Goal: Information Seeking & Learning: Compare options

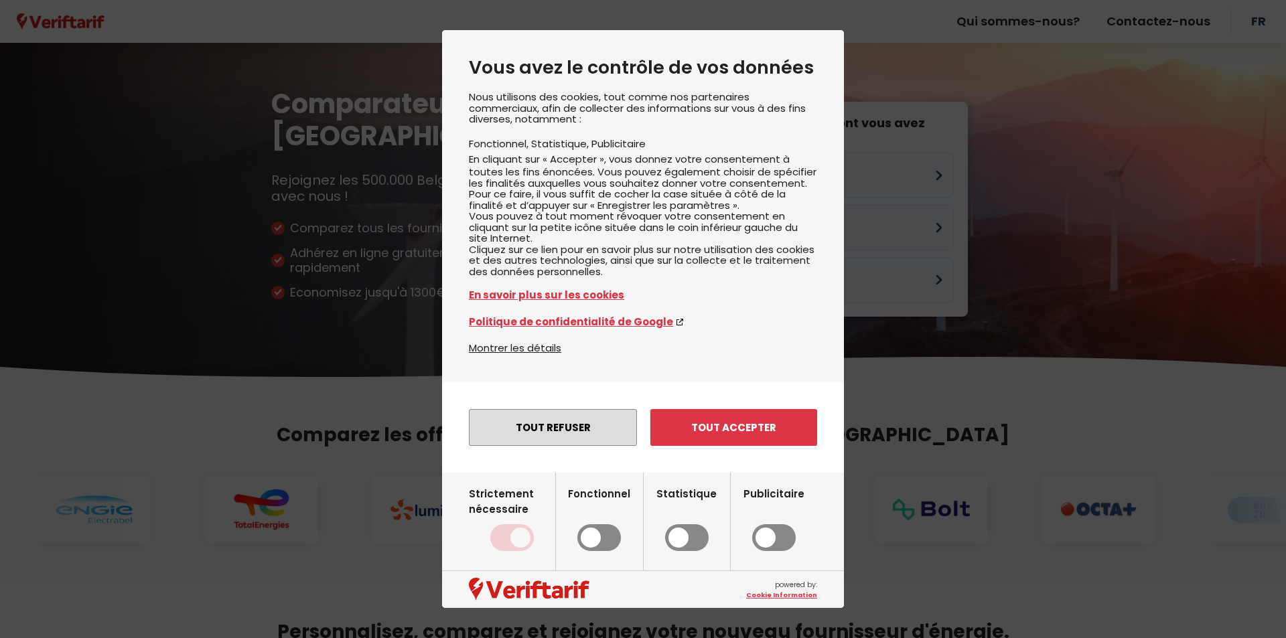
click at [550, 441] on button "Tout refuser" at bounding box center [553, 427] width 168 height 37
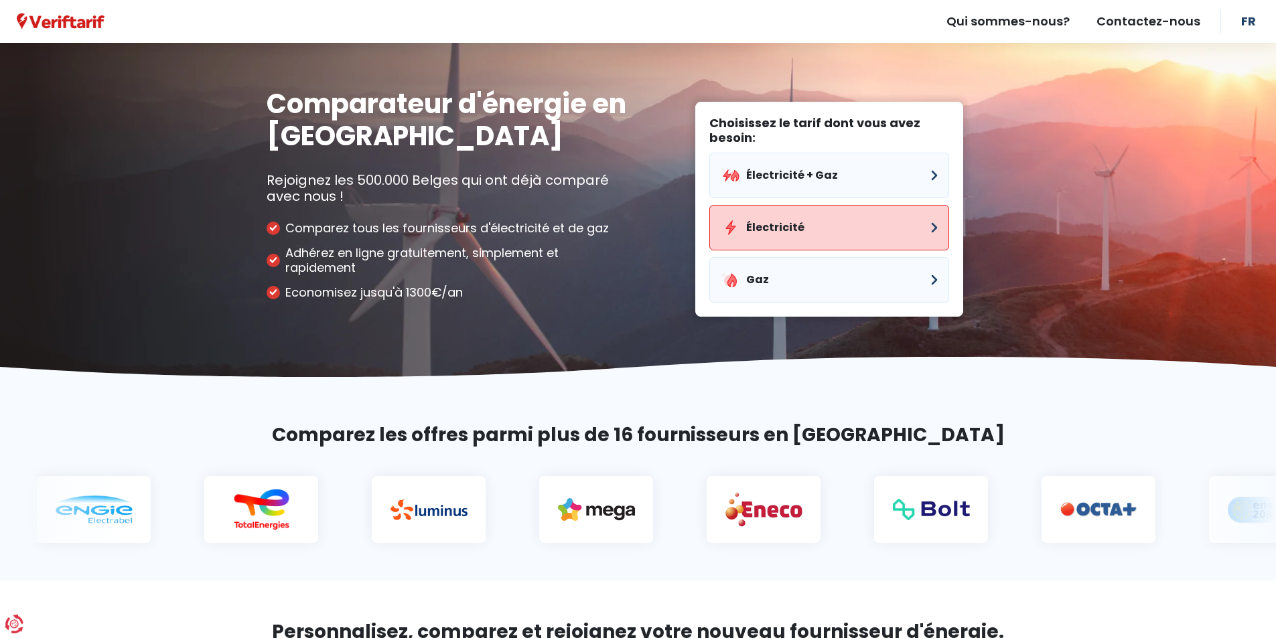
click at [928, 222] on button "Électricité" at bounding box center [829, 228] width 240 height 46
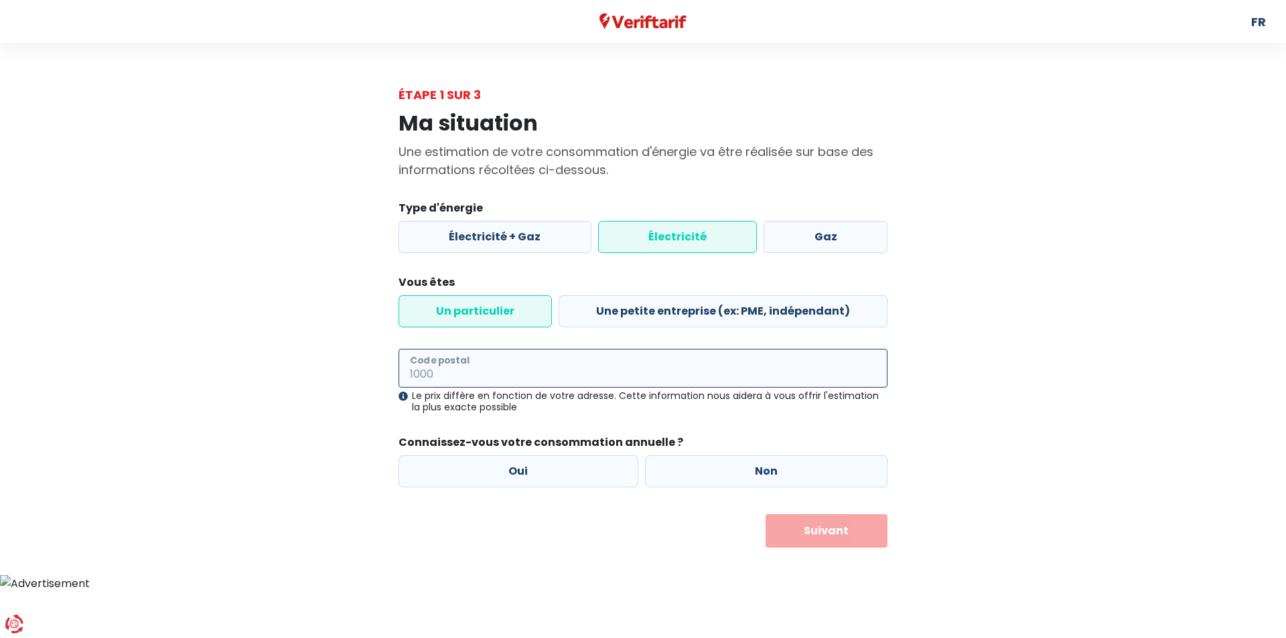
click at [433, 368] on input "Code postal" at bounding box center [642, 368] width 489 height 39
type input "6044"
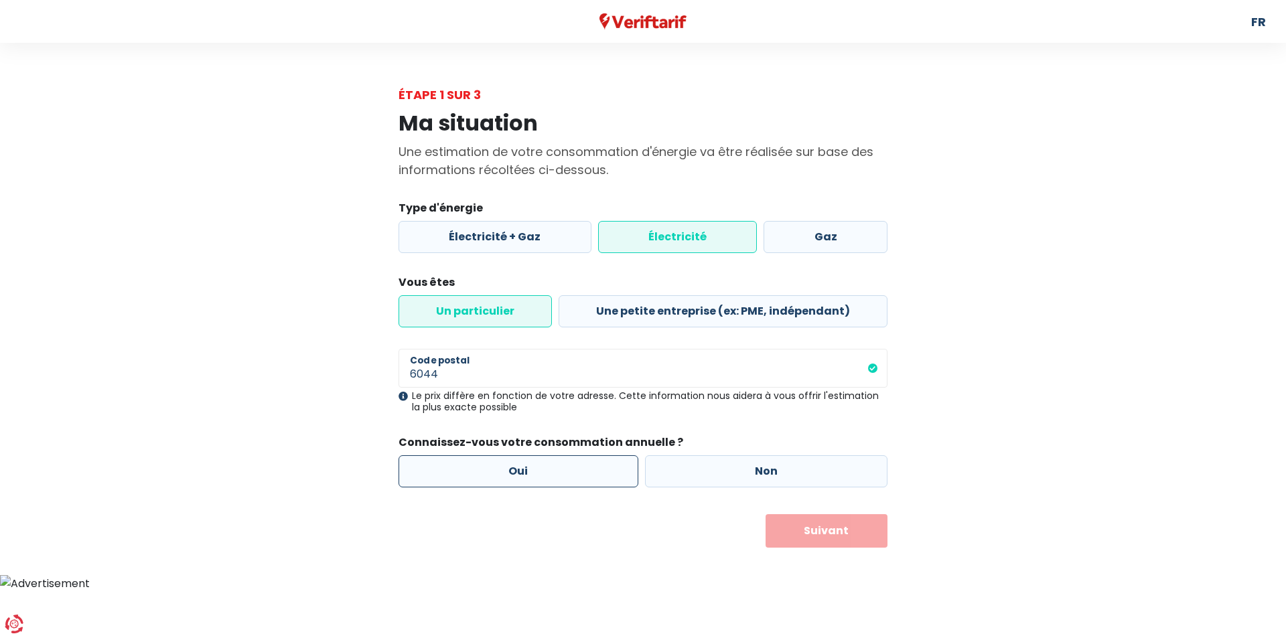
click at [516, 467] on label "Oui" at bounding box center [518, 471] width 240 height 32
click at [516, 467] on input "Oui" at bounding box center [518, 471] width 240 height 32
radio input "true"
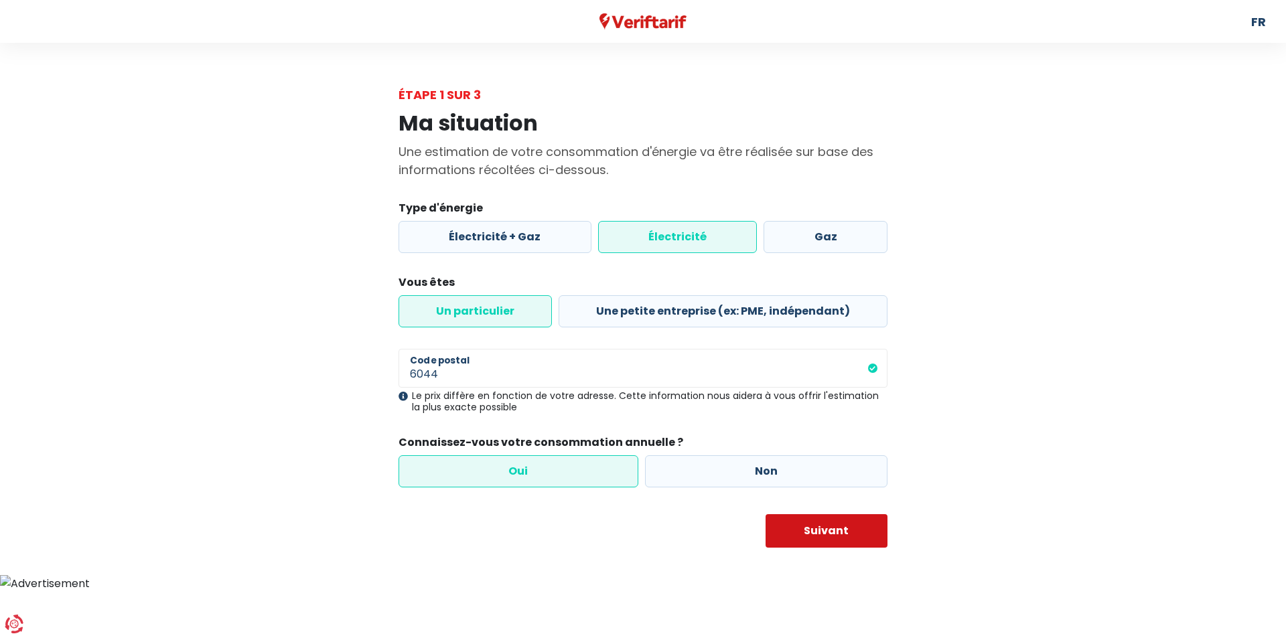
click at [815, 533] on button "Suivant" at bounding box center [826, 530] width 123 height 33
select select
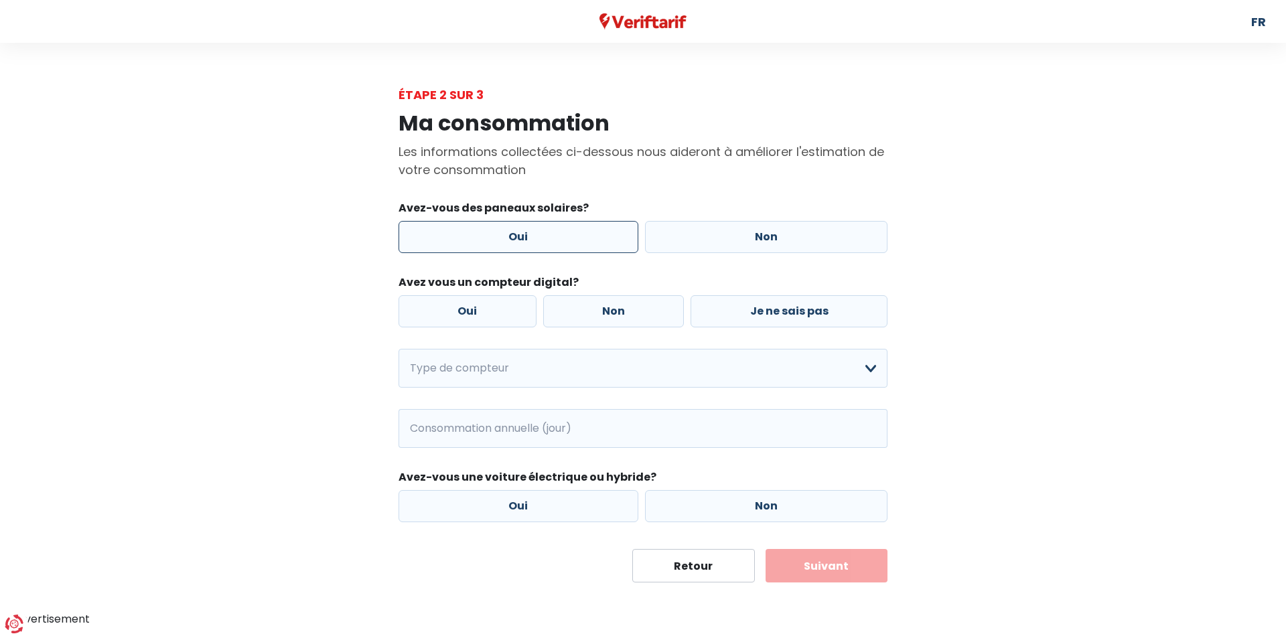
click at [519, 233] on label "Oui" at bounding box center [518, 237] width 240 height 32
click at [519, 233] on input "Oui" at bounding box center [518, 237] width 240 height 32
radio input "true"
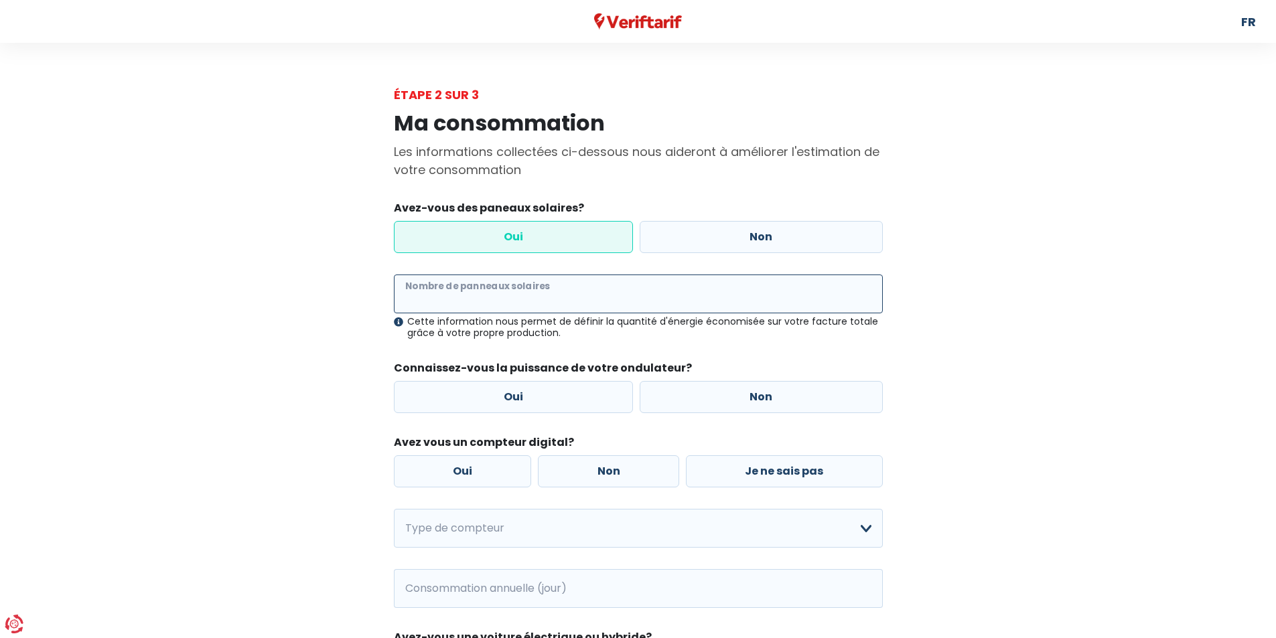
click at [421, 288] on input "Nombre de panneaux solaires" at bounding box center [638, 294] width 489 height 39
type input "30"
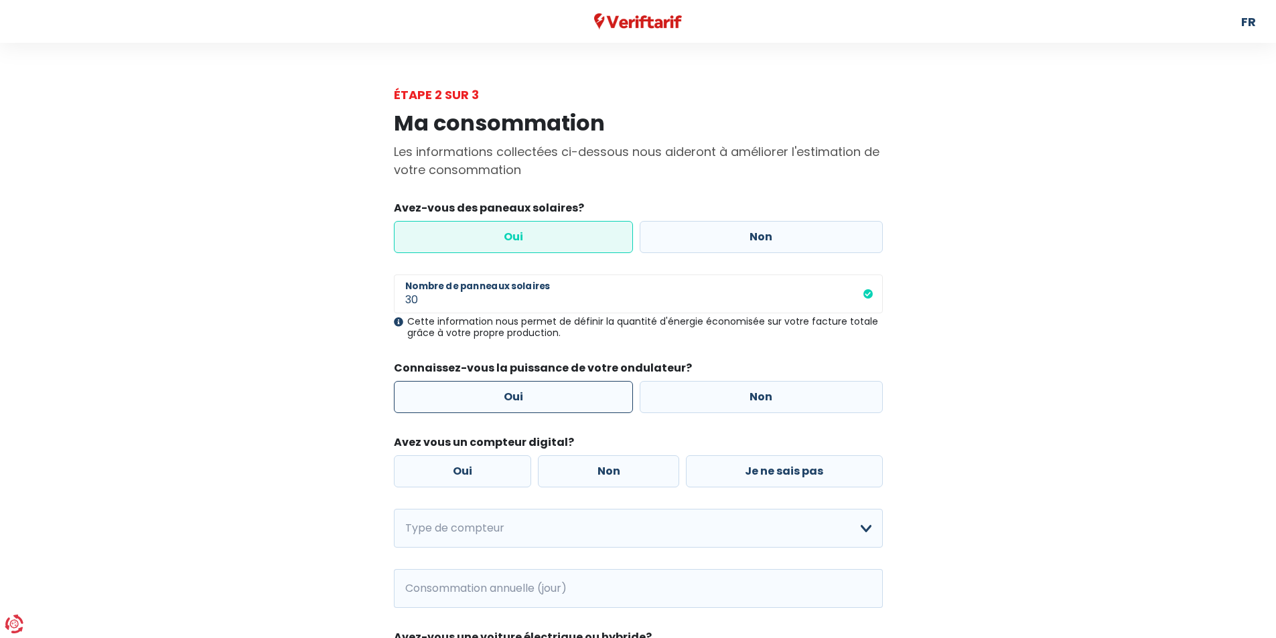
click at [413, 384] on label "Oui" at bounding box center [514, 397] width 240 height 32
click at [413, 384] on input "Oui" at bounding box center [514, 397] width 240 height 32
radio input "true"
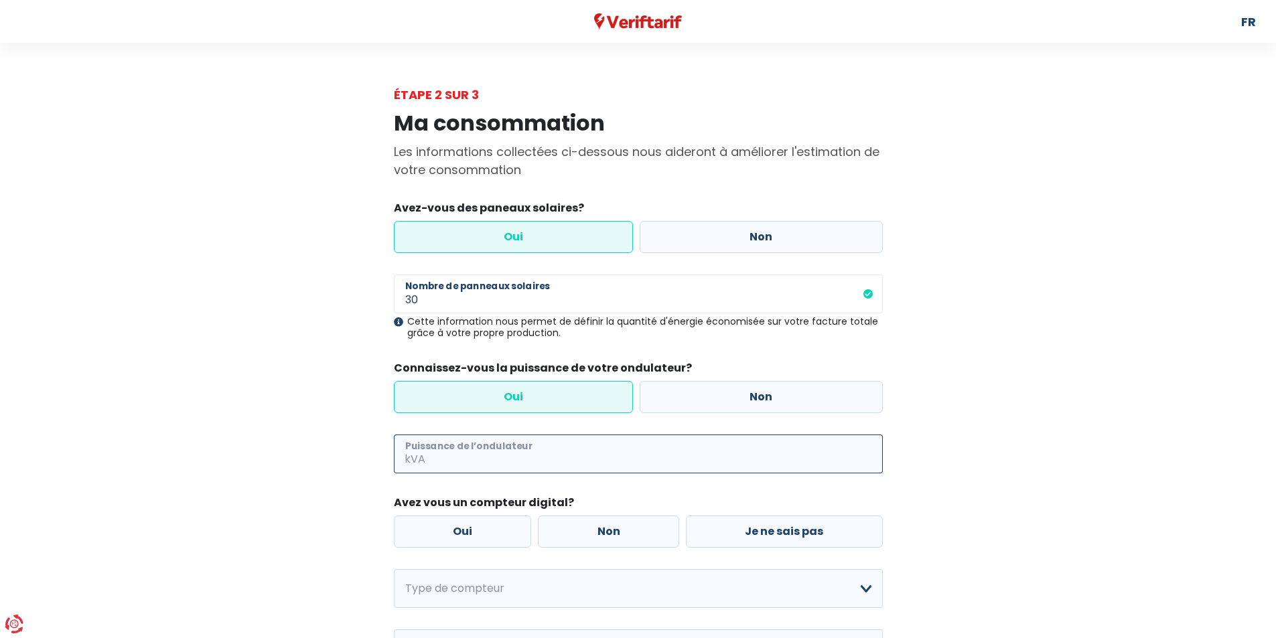
click at [450, 449] on input "Puissance de l’ondulateur" at bounding box center [655, 454] width 455 height 39
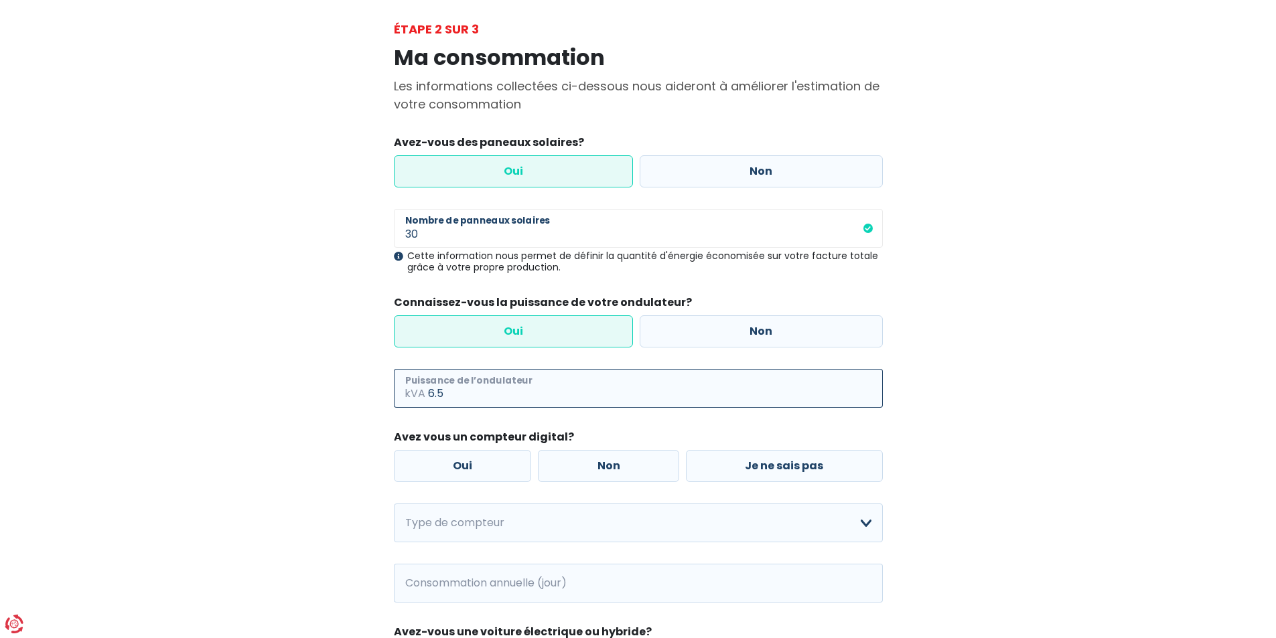
scroll to position [134, 0]
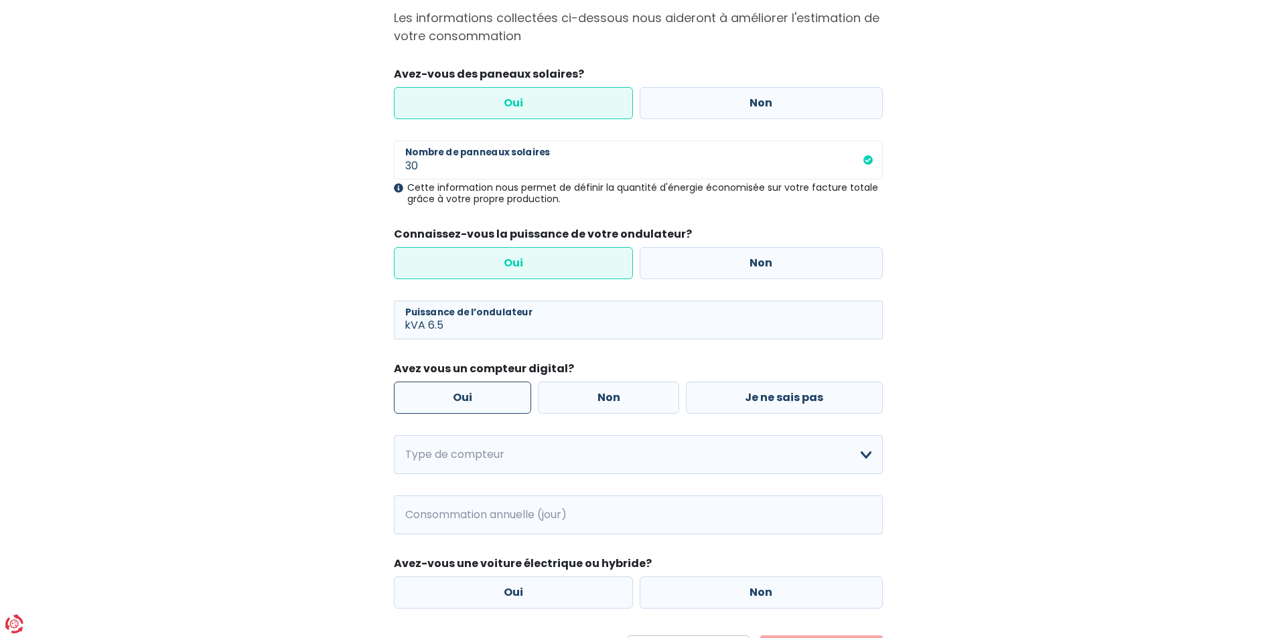
type input "6"
click at [463, 400] on label "Oui" at bounding box center [463, 398] width 138 height 32
click at [463, 400] on input "Oui" at bounding box center [463, 398] width 138 height 32
radio input "true"
click at [462, 457] on select "Mono-horaire Bi-horaire Mono-horaire + exclusif nuit Bi-horaire + exclusif nuit…" at bounding box center [638, 454] width 489 height 39
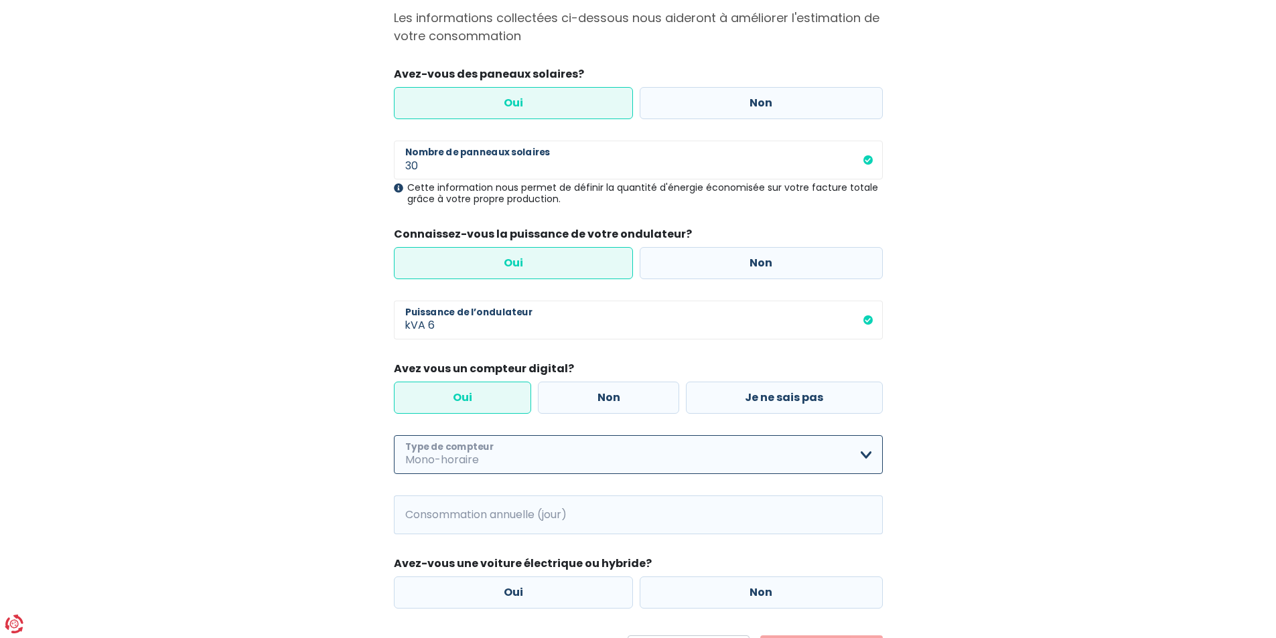
click at [394, 435] on select "Mono-horaire Bi-horaire Mono-horaire + exclusif nuit Bi-horaire + exclusif nuit…" at bounding box center [638, 454] width 489 height 39
select select "day_single_rate"
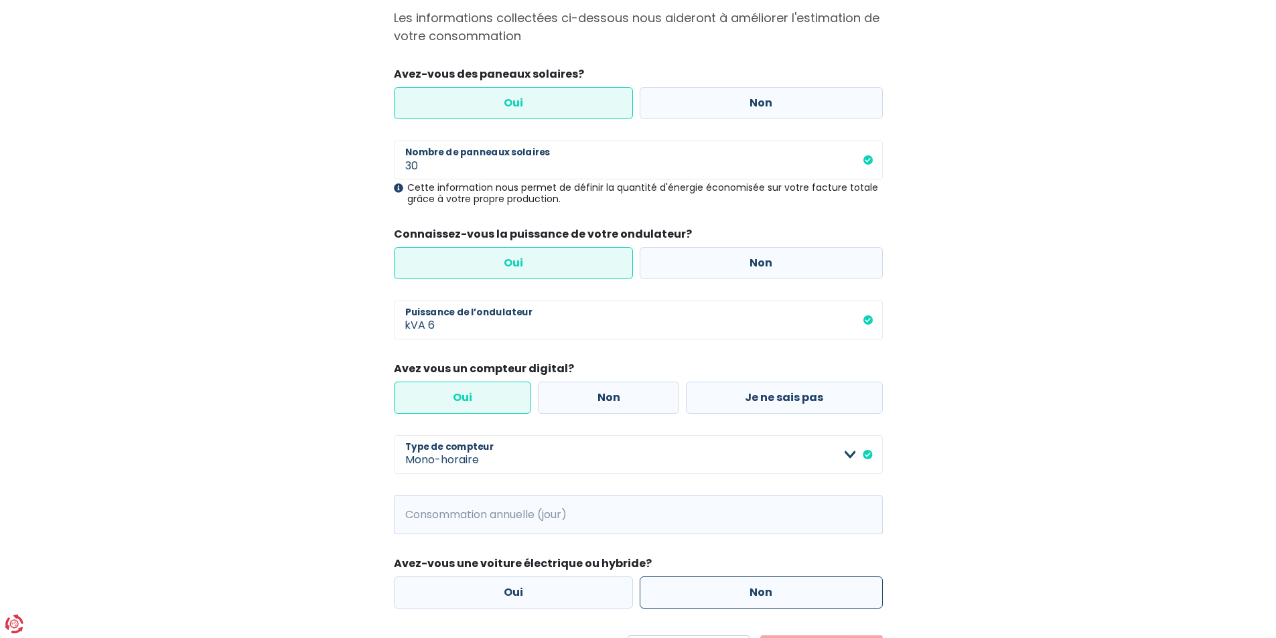
drag, startPoint x: 753, startPoint y: 595, endPoint x: 723, endPoint y: 582, distance: 33.0
click at [751, 595] on label "Non" at bounding box center [761, 593] width 243 height 32
click at [751, 595] on input "Non" at bounding box center [761, 593] width 243 height 32
radio input "true"
click at [461, 514] on input "Consommation annuelle (jour)" at bounding box center [657, 515] width 452 height 39
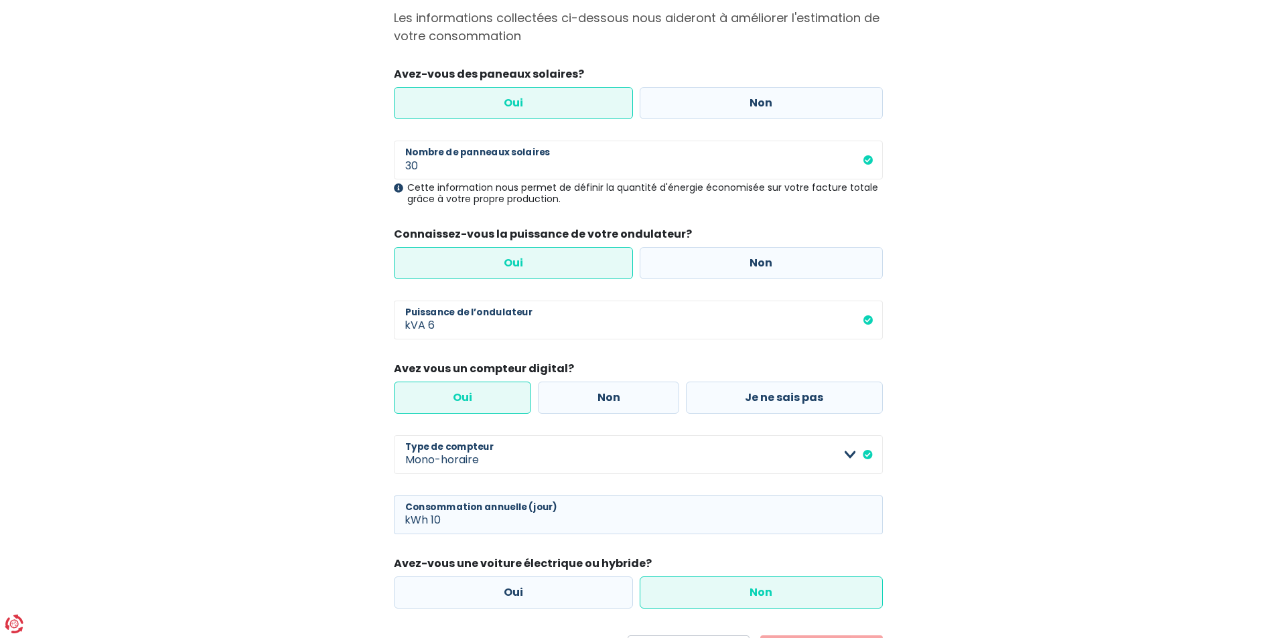
click at [236, 450] on main "Étape 2 sur 3 Ma consommation Les informations collectées ci-dessous nous aider…" at bounding box center [638, 310] width 1276 height 717
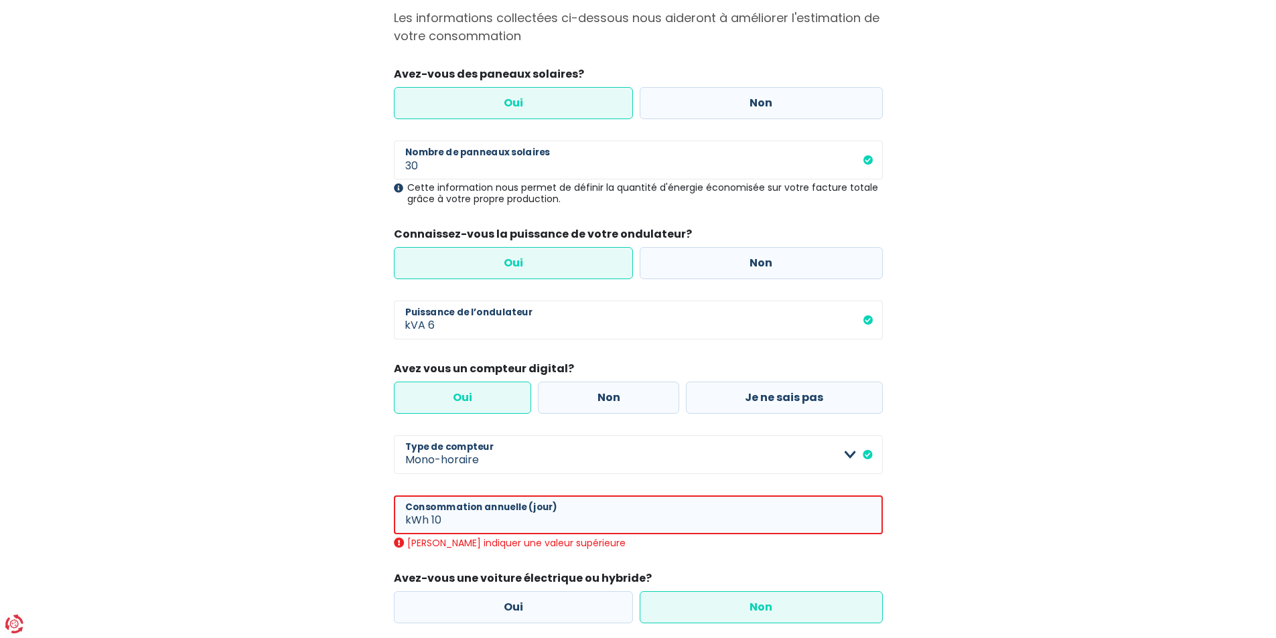
click at [400, 518] on span "kWh" at bounding box center [413, 515] width 38 height 39
click at [443, 517] on input "10" at bounding box center [656, 515] width 451 height 39
type input "1"
click at [405, 521] on span "kWh" at bounding box center [413, 515] width 38 height 39
click at [409, 515] on span "kWh" at bounding box center [413, 515] width 38 height 39
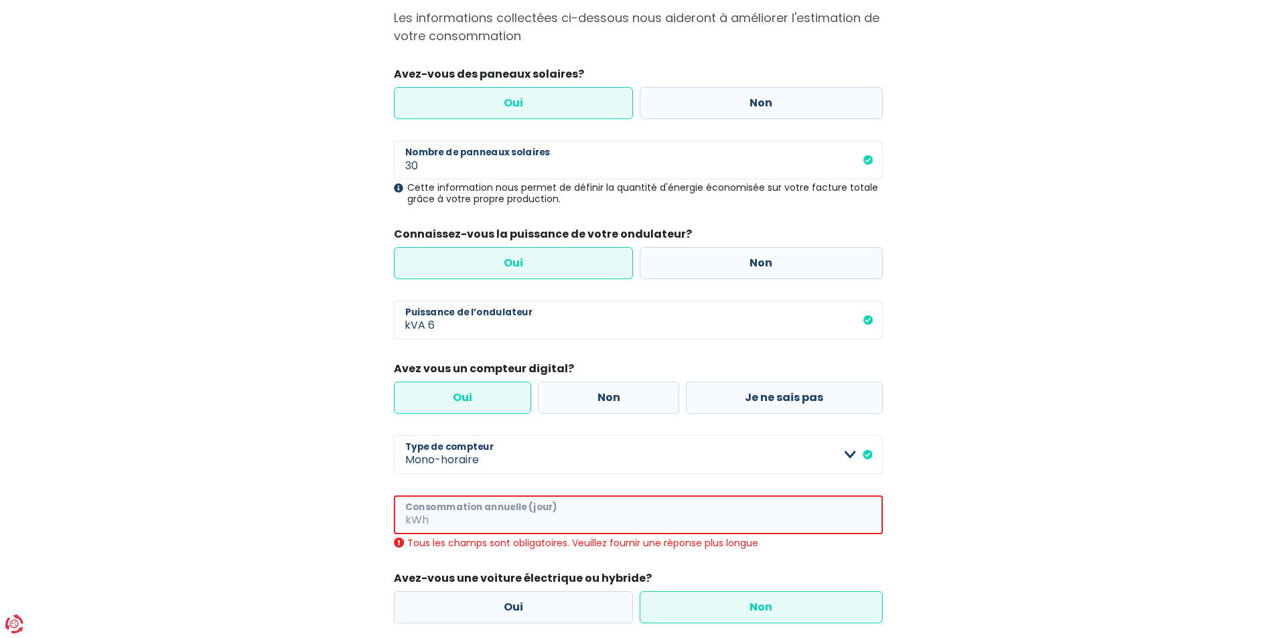
click at [597, 515] on input "Consommation annuelle (jour)" at bounding box center [656, 515] width 451 height 39
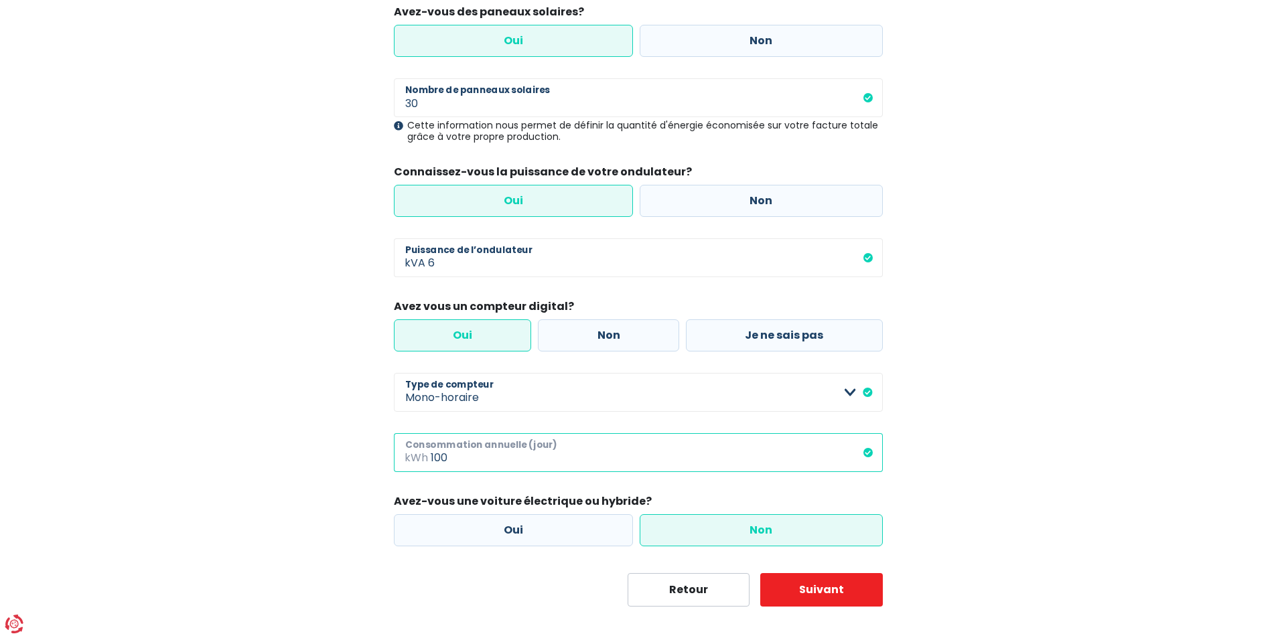
scroll to position [208, 0]
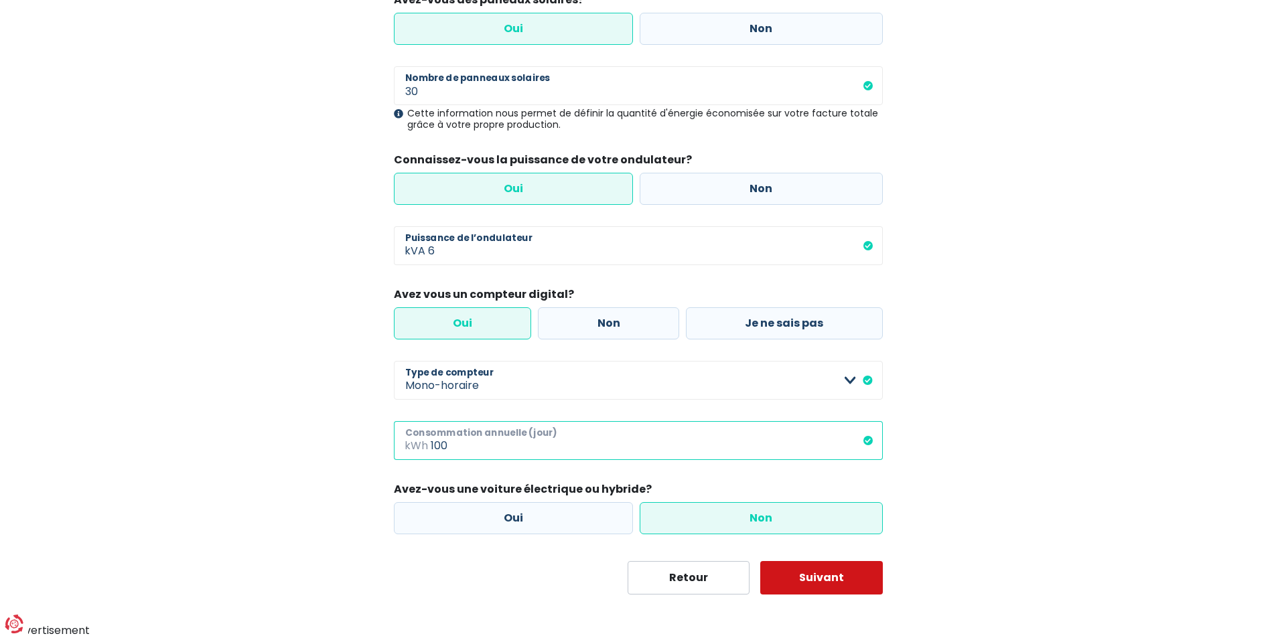
type input "100"
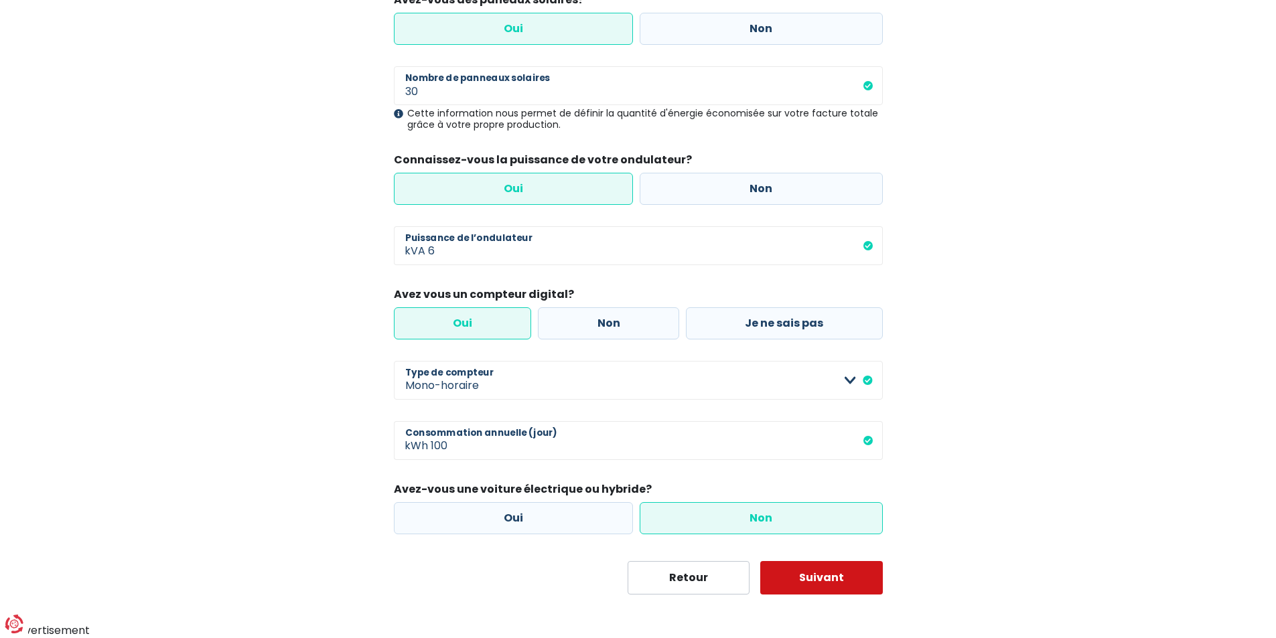
drag, startPoint x: 810, startPoint y: 577, endPoint x: 790, endPoint y: 573, distance: 20.0
click at [800, 575] on button "Suivant" at bounding box center [821, 577] width 123 height 33
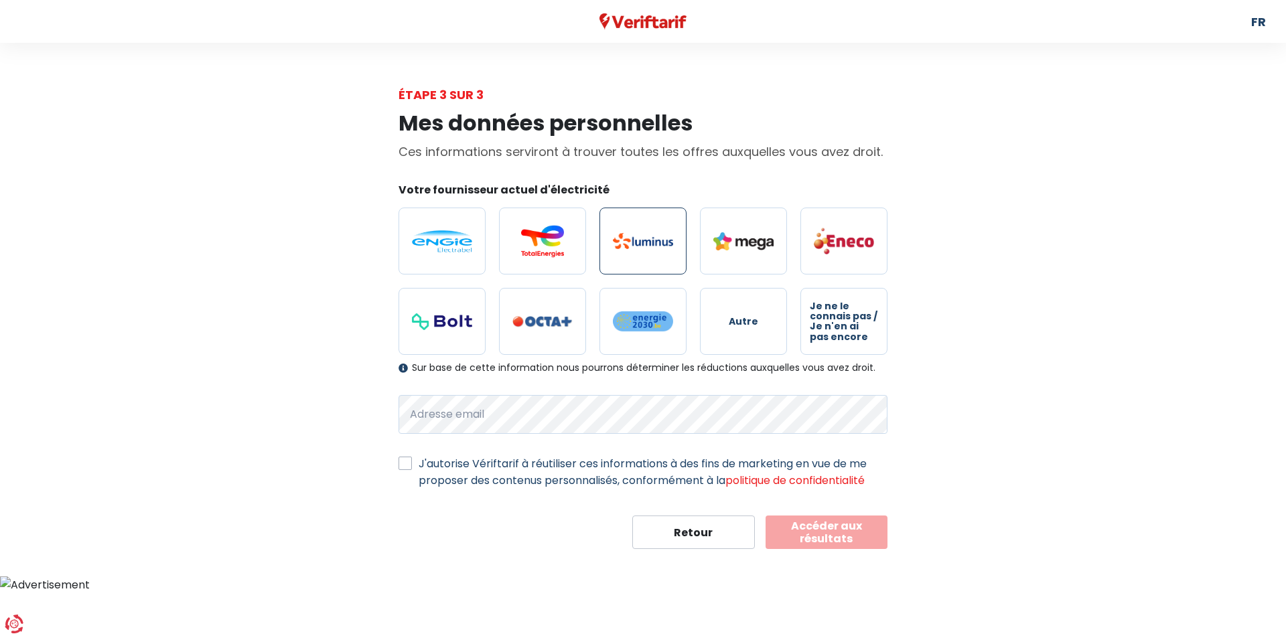
click at [620, 246] on img at bounding box center [643, 241] width 60 height 16
click at [620, 246] on input "radio" at bounding box center [642, 241] width 87 height 67
radio input "true"
click at [419, 465] on label "J'autorise Vériftarif à réutiliser ces informations à des fins de marketing en …" at bounding box center [653, 471] width 469 height 33
click at [399, 465] on input "J'autorise Vériftarif à réutiliser ces informations à des fins de marketing en …" at bounding box center [404, 461] width 13 height 13
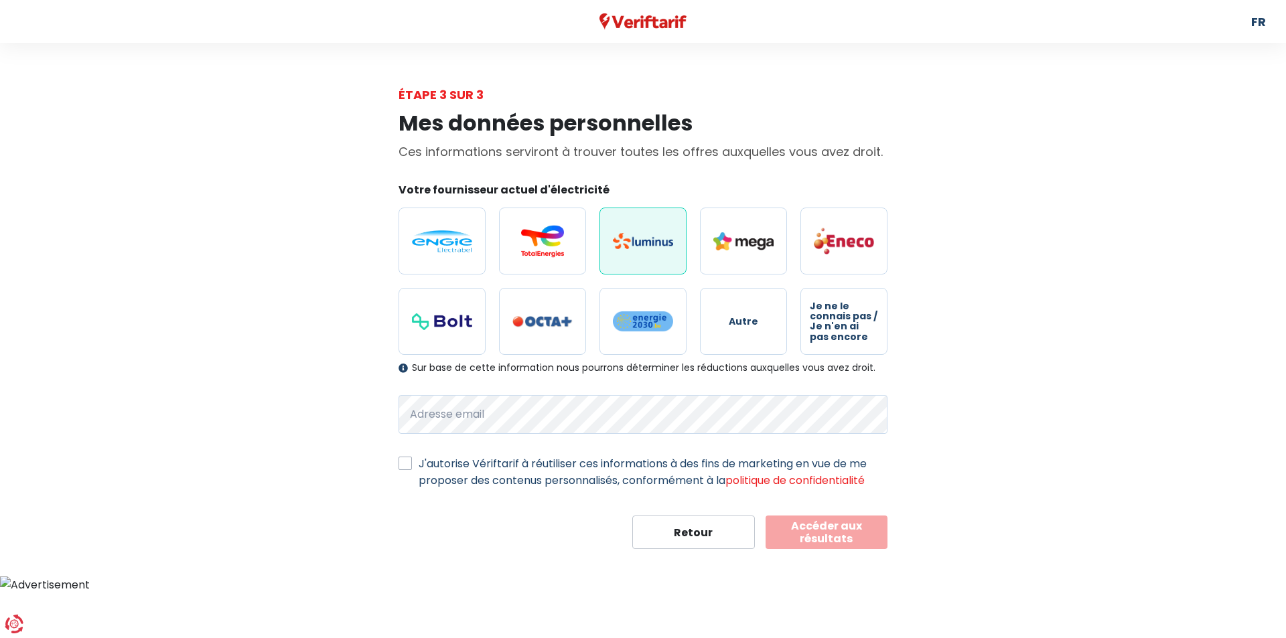
checkbox input "true"
drag, startPoint x: 814, startPoint y: 534, endPoint x: 806, endPoint y: 531, distance: 8.1
click at [812, 534] on button "Accéder aux résultats" at bounding box center [826, 532] width 123 height 33
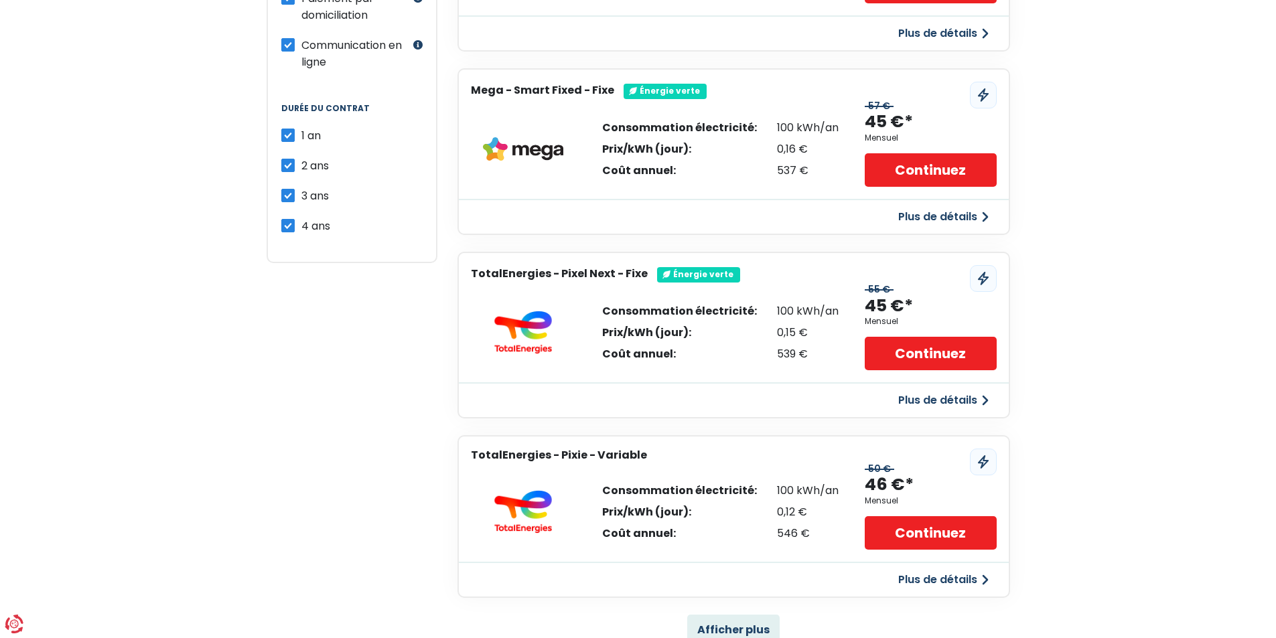
scroll to position [603, 0]
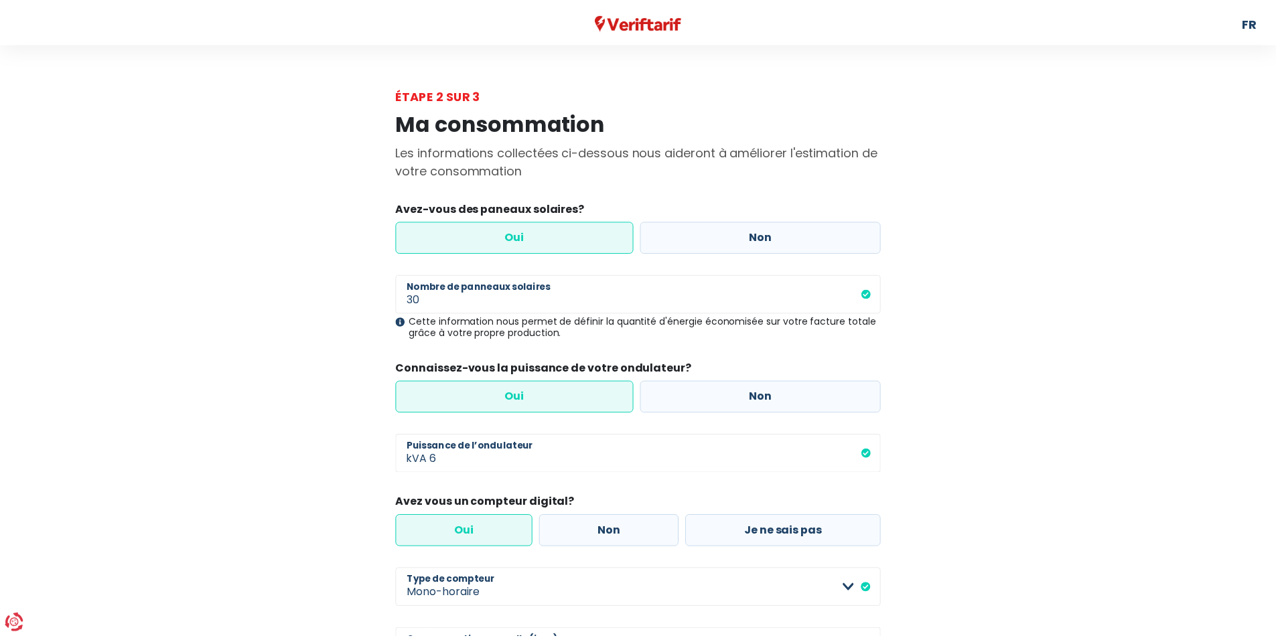
scroll to position [208, 0]
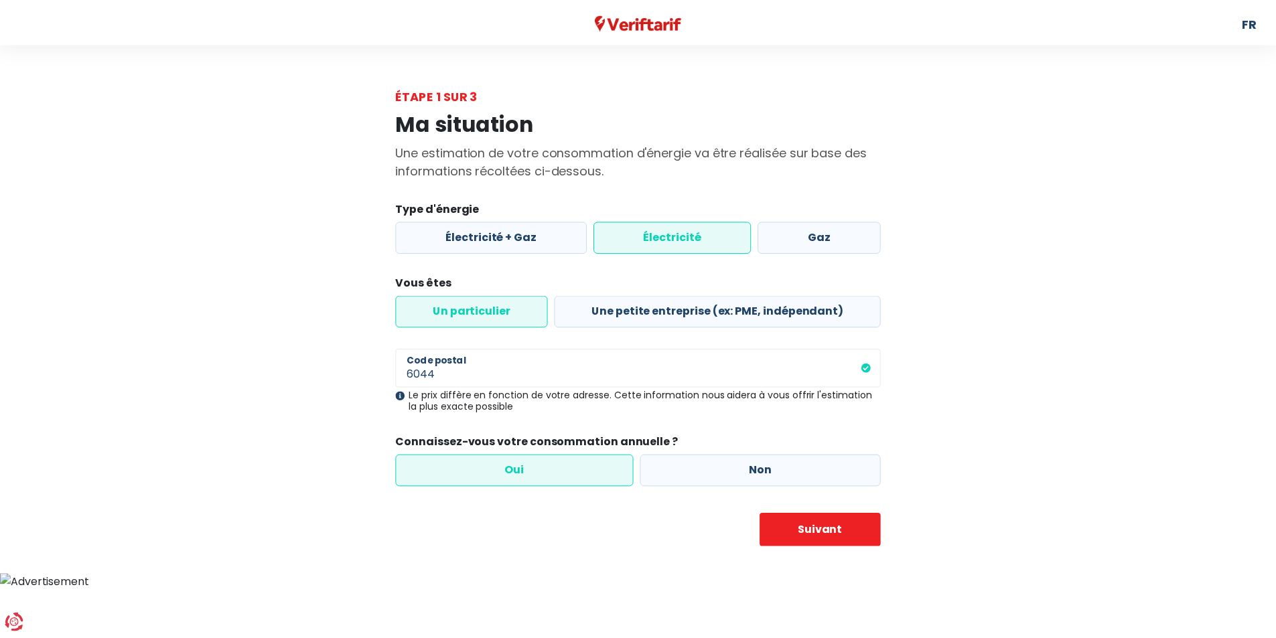
scroll to position [208, 0]
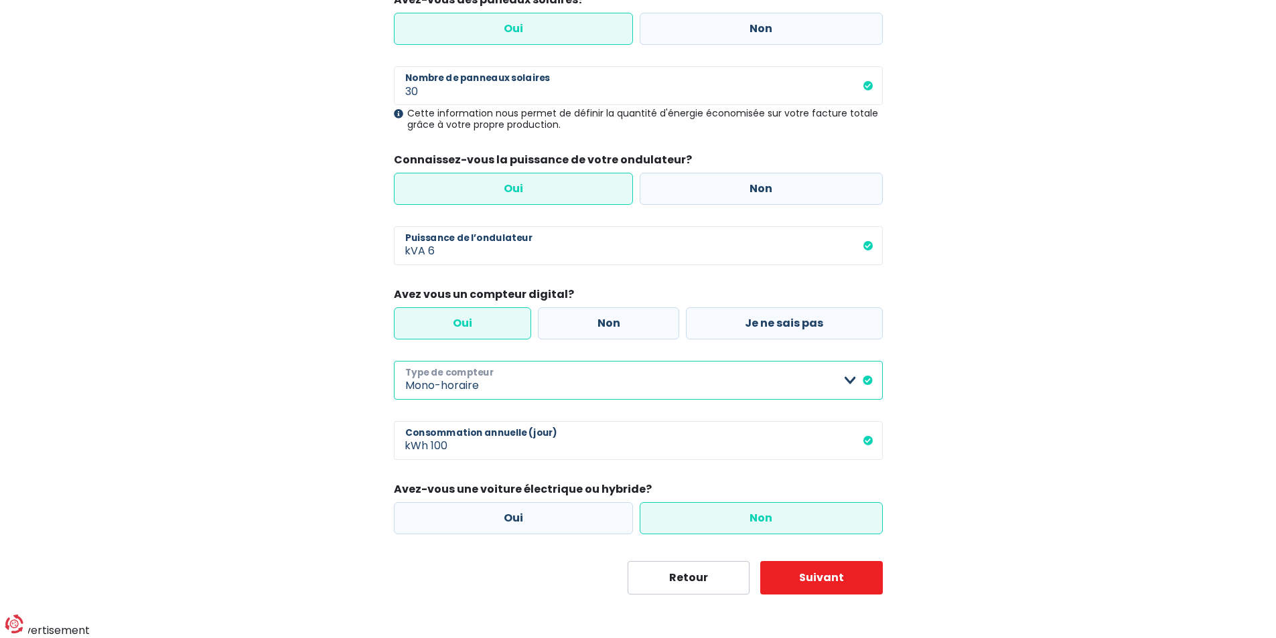
click at [451, 381] on select "Mono-horaire Bi-horaire Mono-horaire + exclusif nuit Bi-horaire + exclusif nuit…" at bounding box center [638, 380] width 489 height 39
select select "day_night_bi_hourly"
click at [394, 361] on select "Mono-horaire Bi-horaire Mono-horaire + exclusif nuit Bi-horaire + exclusif nuit…" at bounding box center [638, 380] width 489 height 39
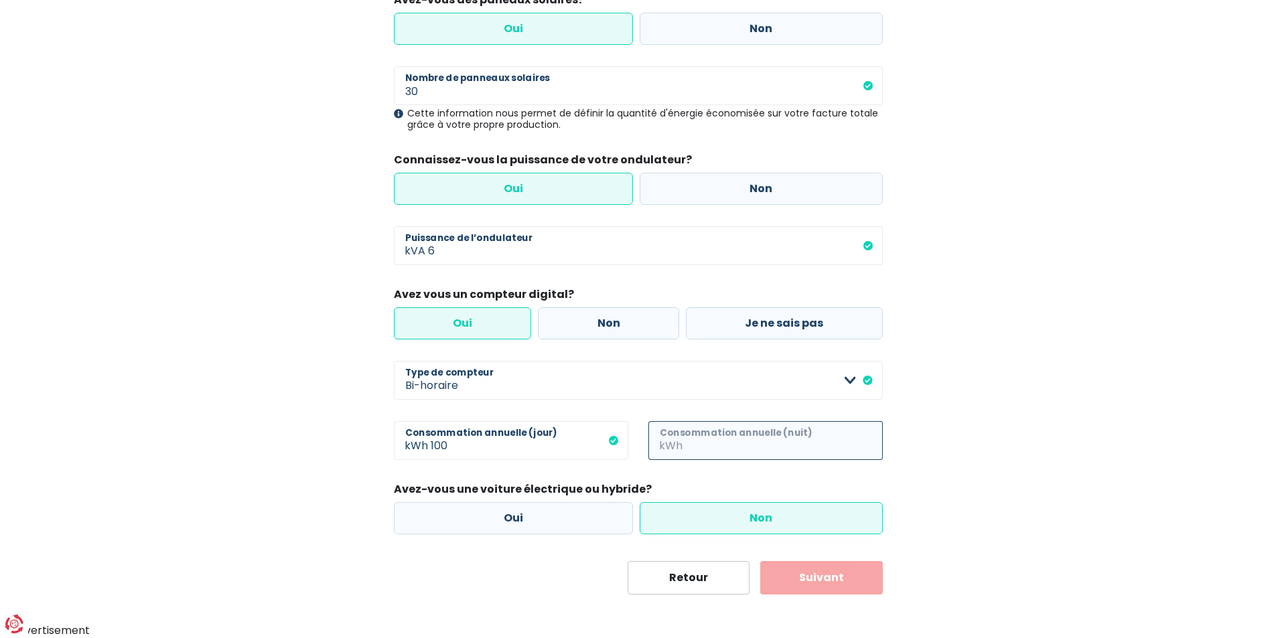
click at [713, 441] on input "Consommation annuelle (nuit)" at bounding box center [784, 440] width 198 height 39
type input "2000"
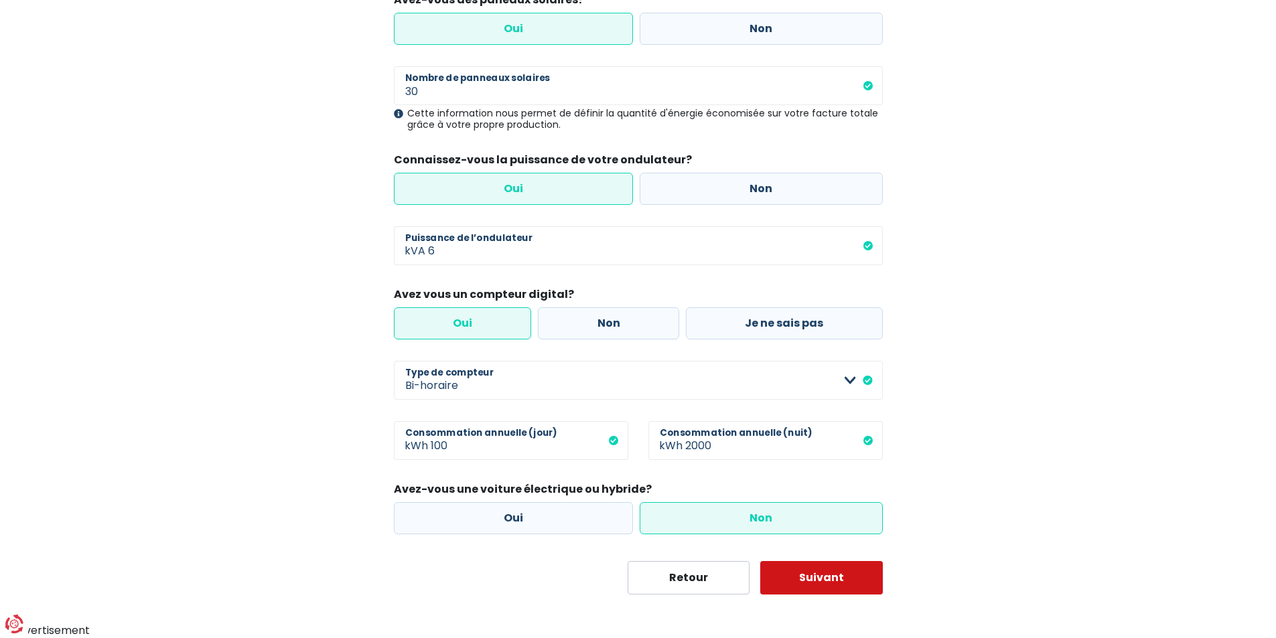
click at [813, 579] on button "Suivant" at bounding box center [821, 577] width 123 height 33
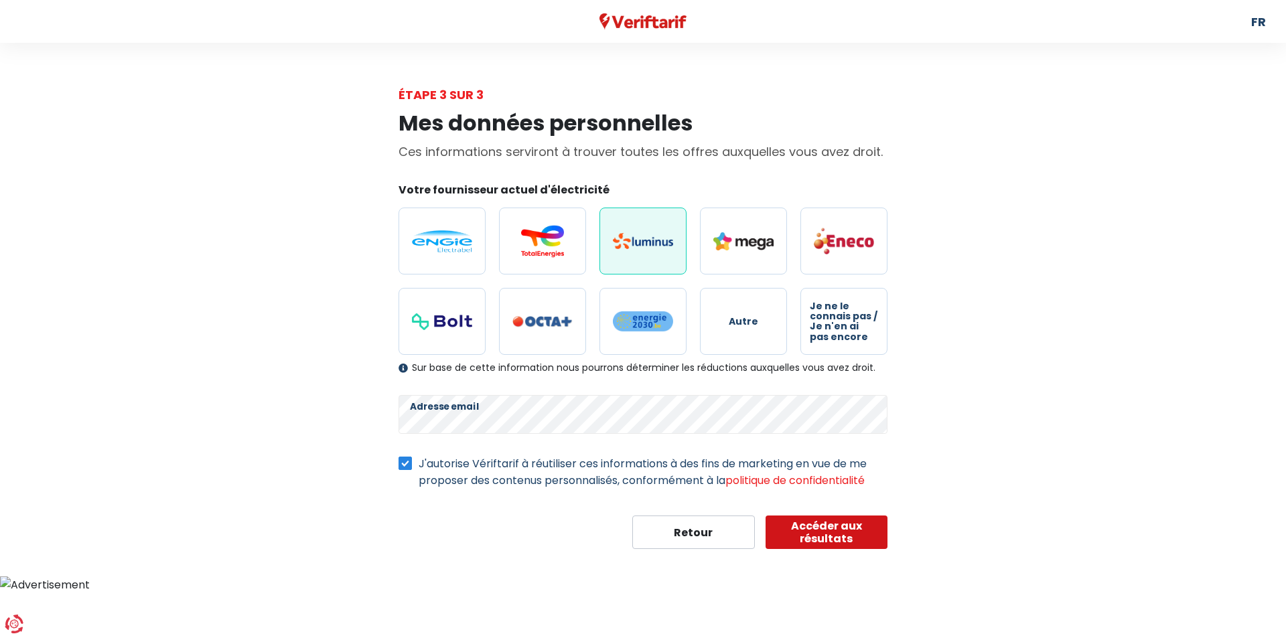
click at [814, 526] on button "Accéder aux résultats" at bounding box center [826, 532] width 123 height 33
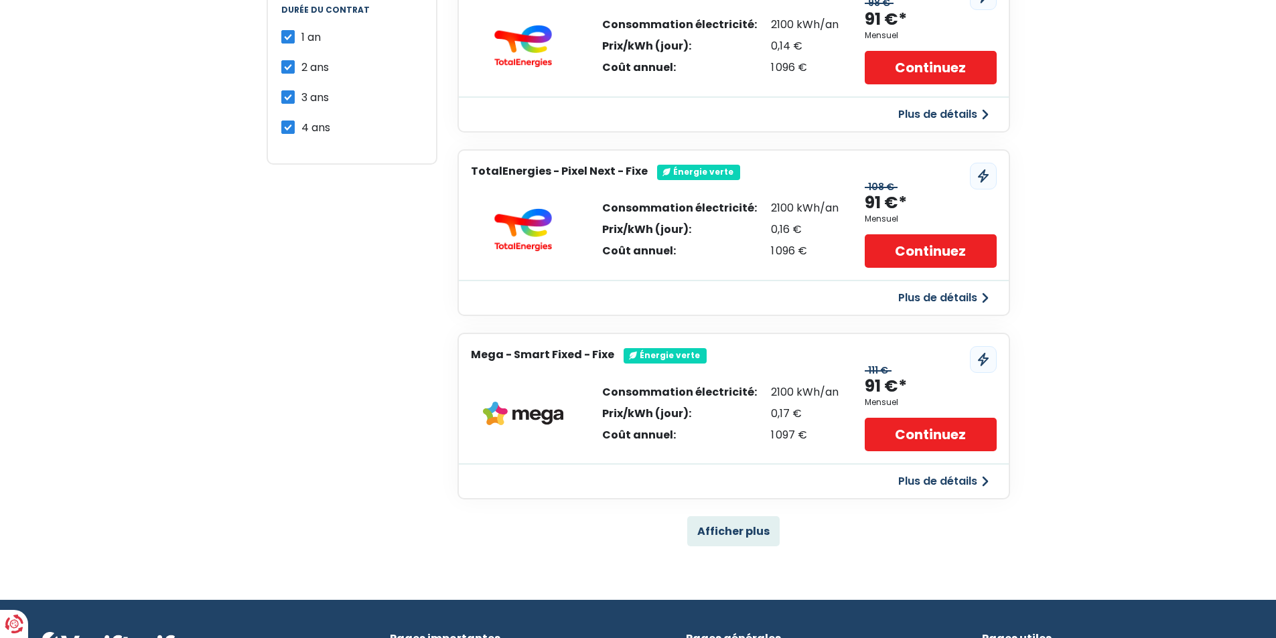
scroll to position [804, 0]
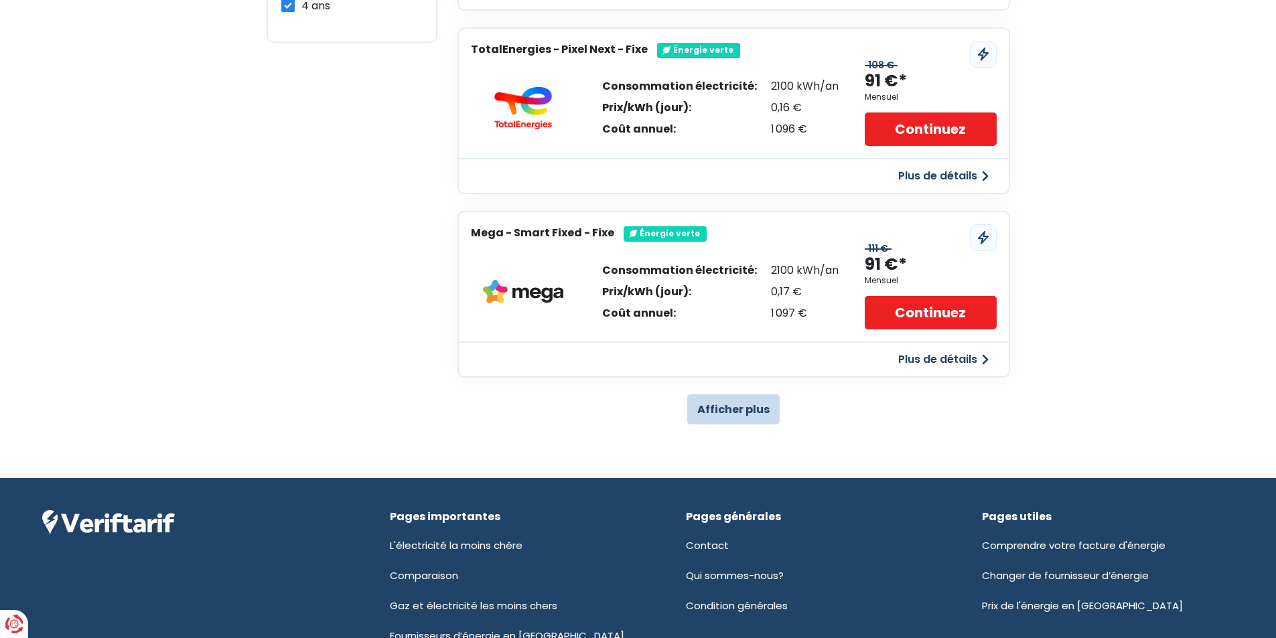
click at [716, 407] on button "Afficher plus" at bounding box center [733, 409] width 92 height 30
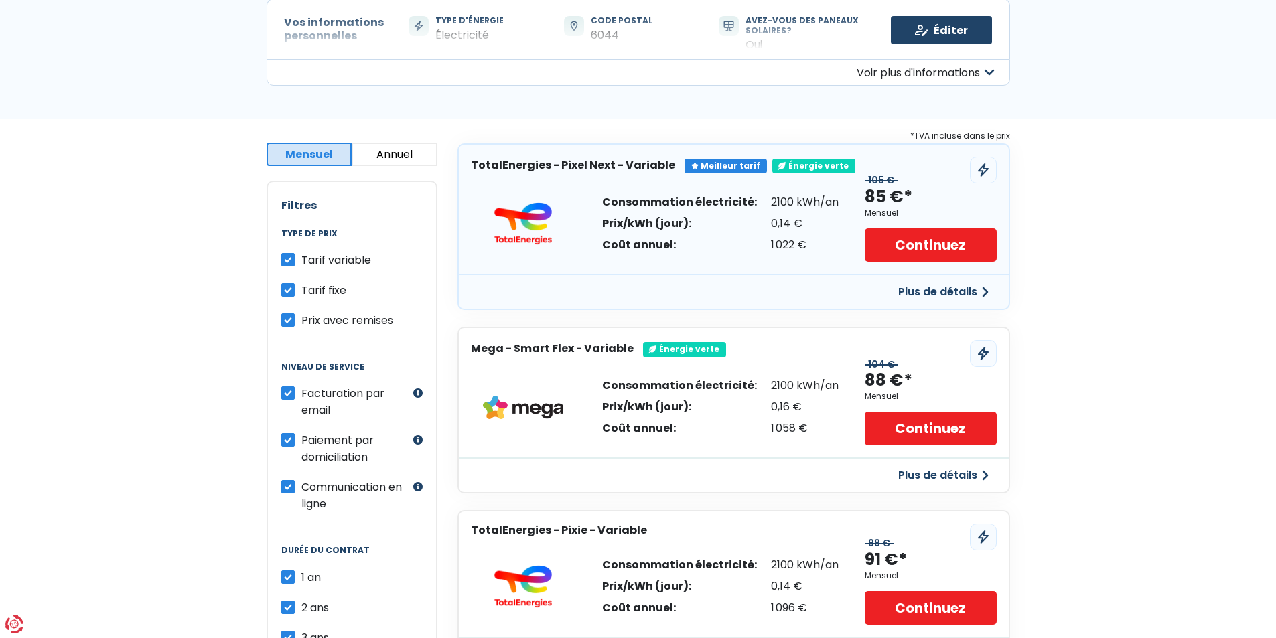
scroll to position [134, 0]
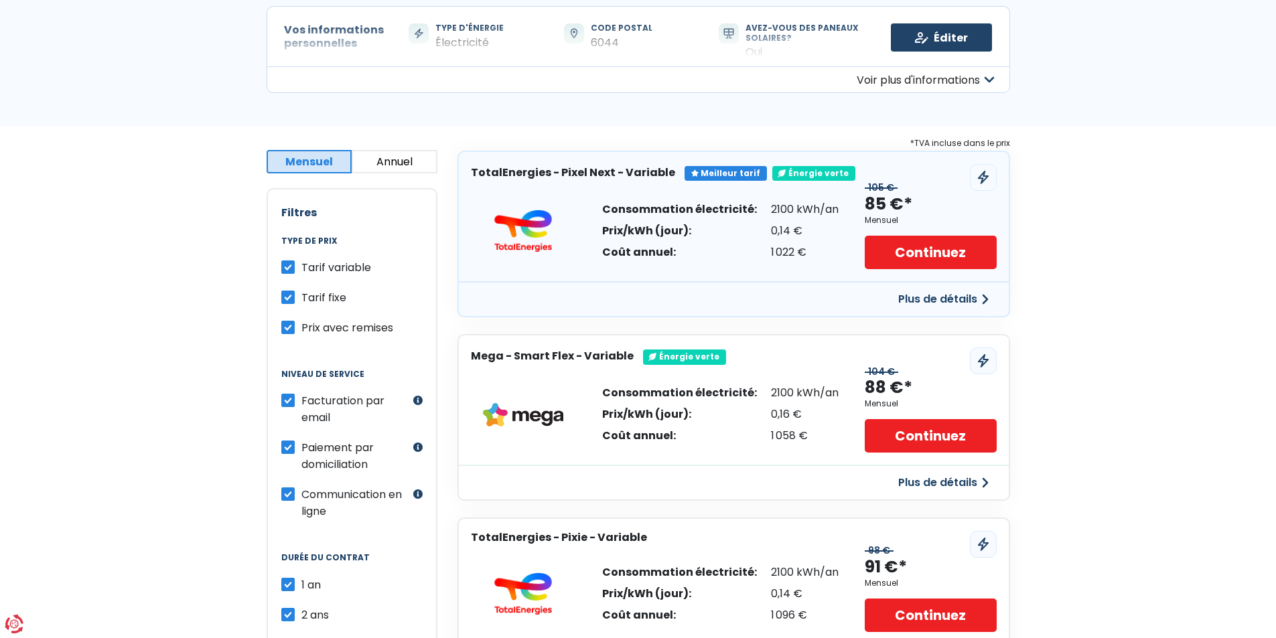
click at [704, 172] on div "Meilleur tarif" at bounding box center [725, 173] width 82 height 15
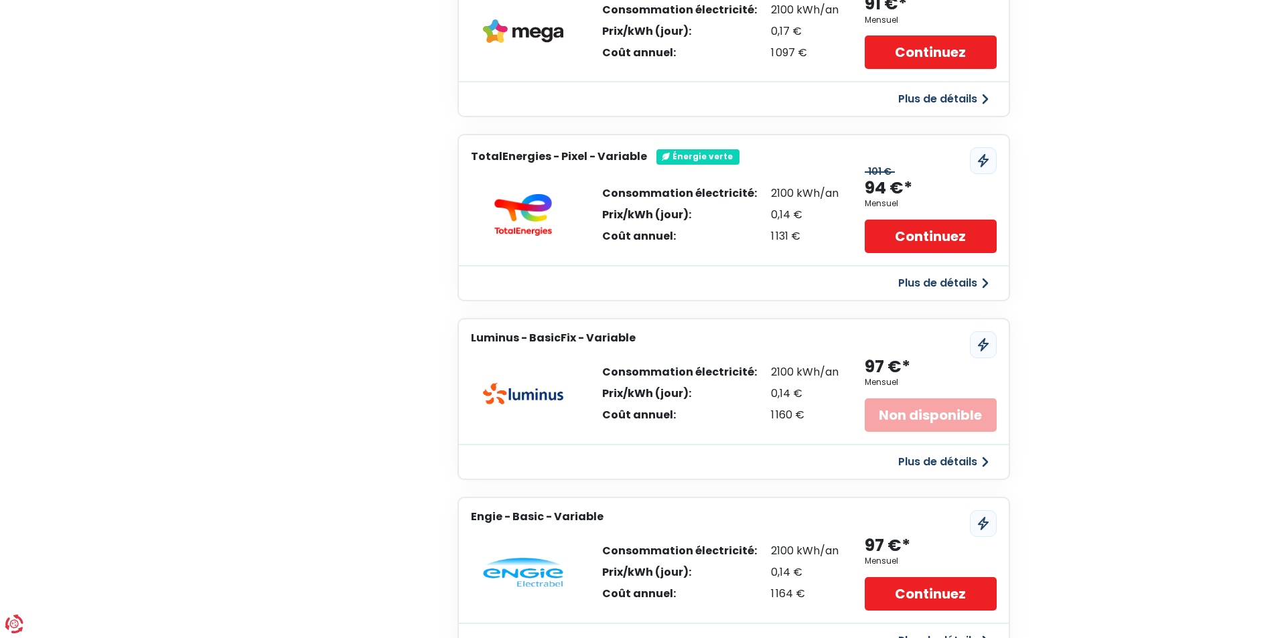
scroll to position [938, 0]
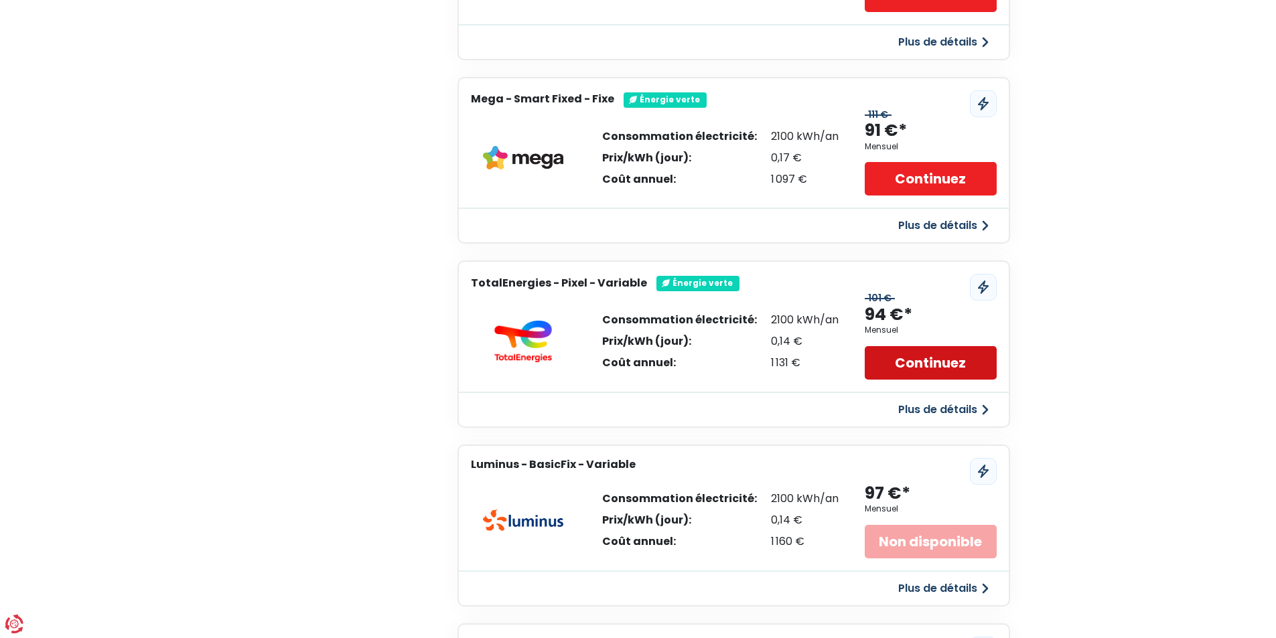
click at [919, 360] on link "Continuez" at bounding box center [930, 362] width 131 height 33
